Goal: Check status

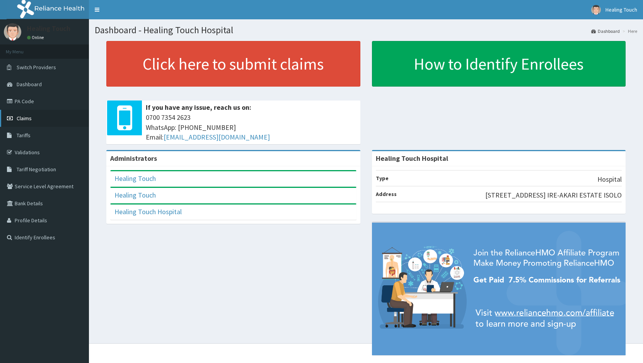
click at [44, 125] on link "Claims" at bounding box center [44, 118] width 89 height 17
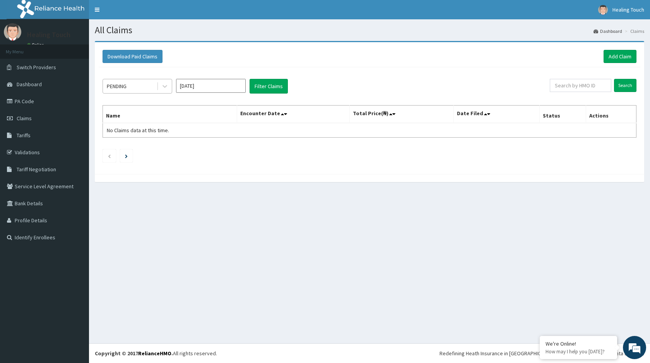
click at [151, 86] on div "PENDING" at bounding box center [130, 86] width 54 height 12
